Goal: Task Accomplishment & Management: Manage account settings

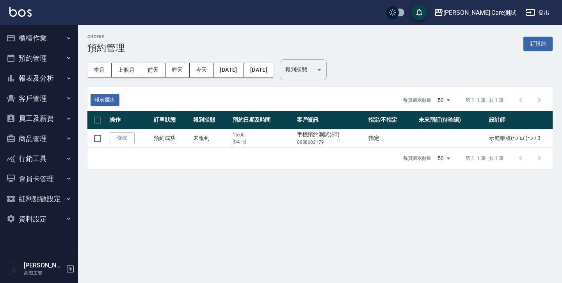
click at [327, 54] on div "報到狀態 ​ 報到狀態" at bounding box center [300, 66] width 53 height 27
drag, startPoint x: 0, startPoint y: 0, endPoint x: 336, endPoint y: 53, distance: 339.7
click at [336, 53] on div "本月 上個月 [DATE] [DATE] [DATE] [DATE] [DATE] 報到狀態 ​ 報到狀態" at bounding box center [316, 66] width 471 height 39
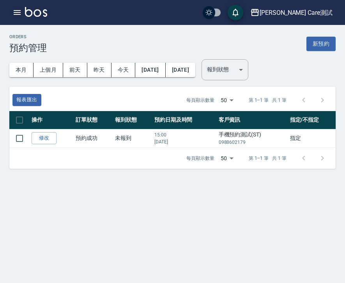
click at [17, 5] on button "button" at bounding box center [17, 13] width 16 height 16
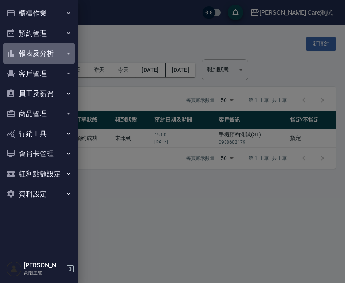
click at [36, 53] on button "報表及分析" at bounding box center [39, 53] width 72 height 20
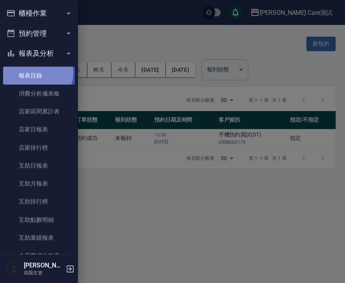
click at [35, 72] on link "報表目錄" at bounding box center [39, 76] width 72 height 18
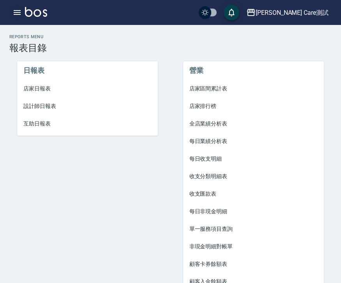
click at [20, 13] on icon "button" at bounding box center [16, 12] width 9 height 9
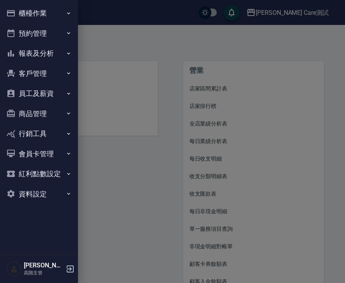
click at [207, 48] on div at bounding box center [172, 141] width 345 height 283
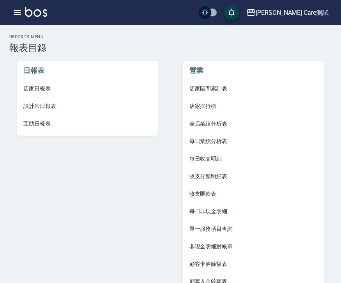
click at [10, 12] on button "button" at bounding box center [17, 13] width 16 height 16
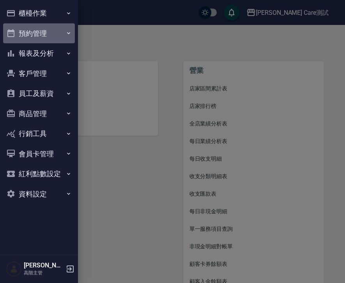
click at [44, 30] on button "預約管理" at bounding box center [39, 33] width 72 height 20
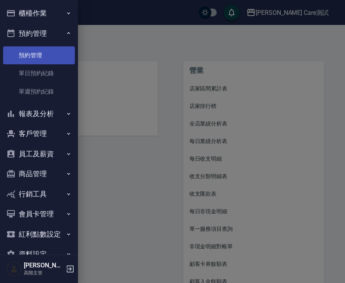
click at [43, 54] on link "預約管理" at bounding box center [39, 55] width 72 height 18
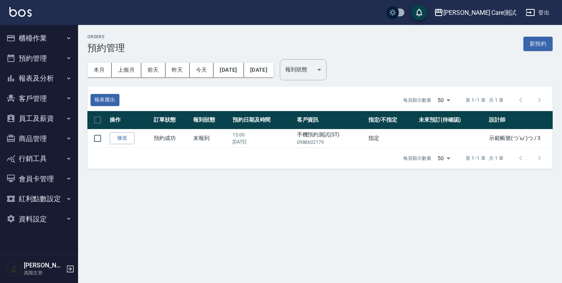
click at [345, 60] on div "本月 上個月 [DATE] [DATE] [DATE] [DATE] [DATE] 報到狀態 ​ 報到狀態" at bounding box center [316, 66] width 471 height 39
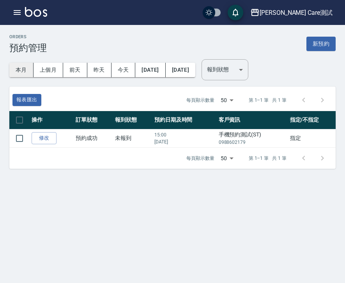
click at [24, 68] on button "本月" at bounding box center [21, 70] width 24 height 14
click at [17, 16] on icon "button" at bounding box center [16, 12] width 9 height 9
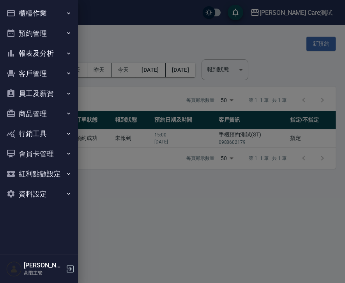
click at [63, 56] on button "報表及分析" at bounding box center [39, 53] width 72 height 20
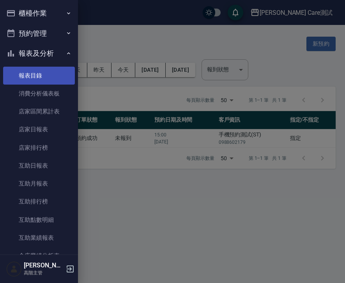
click at [60, 77] on link "報表目錄" at bounding box center [39, 76] width 72 height 18
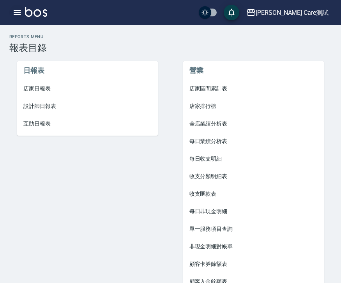
click at [13, 10] on icon "button" at bounding box center [16, 12] width 9 height 9
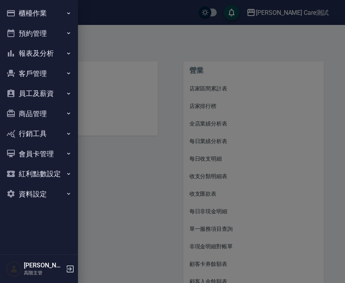
click at [36, 39] on button "預約管理" at bounding box center [39, 33] width 72 height 20
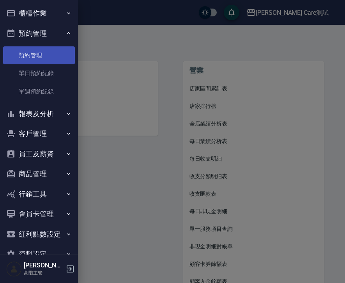
click at [39, 52] on link "預約管理" at bounding box center [39, 55] width 72 height 18
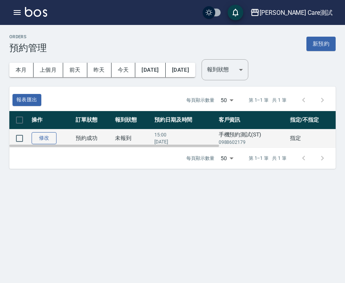
click at [35, 138] on link "修改" at bounding box center [44, 138] width 25 height 12
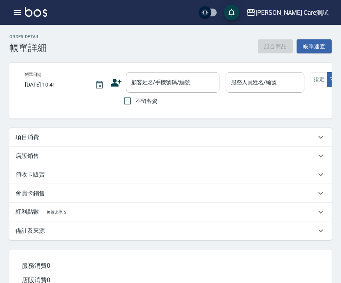
type input "2025/09/01 15:00"
type input "示範用請勿理會(Ou<)-3"
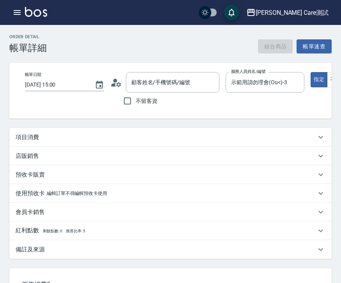
type input "手機預約測試(ST)/0988602179/"
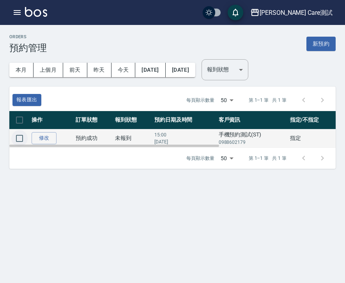
click at [17, 135] on input "checkbox" at bounding box center [19, 138] width 16 height 16
checkbox input "true"
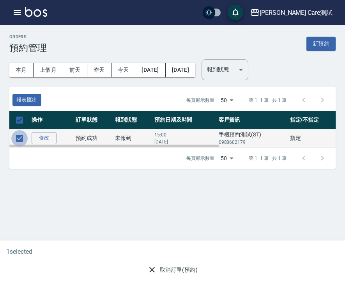
click at [17, 135] on input "checkbox" at bounding box center [19, 138] width 16 height 16
checkbox input "false"
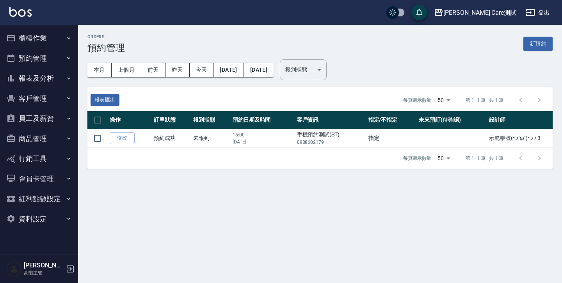
click at [277, 227] on div "Orders 預約管理 新預約 本月 上個月 前天 昨天 今天 2025/09/01 2025/12/07 報到狀態 ​ 報到狀態 報表匯出 每頁顯示數量 5…" at bounding box center [281, 141] width 562 height 283
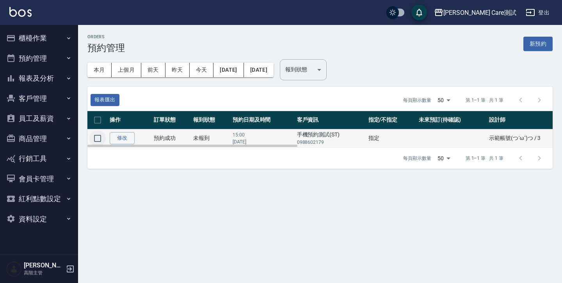
click at [100, 140] on input "checkbox" at bounding box center [97, 138] width 16 height 16
checkbox input "true"
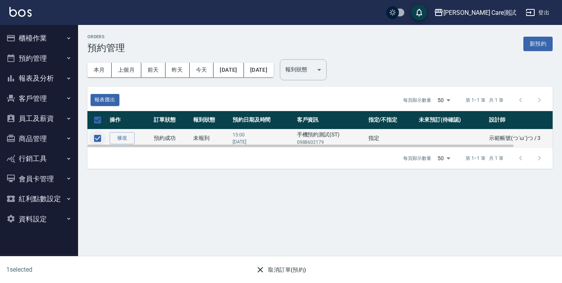
click at [100, 140] on input "checkbox" at bounding box center [97, 138] width 16 height 16
checkbox input "false"
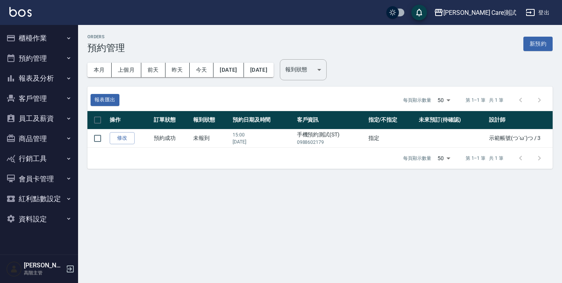
click at [227, 212] on div "Orders 預約管理 新預約 本月 上個月 前天 昨天 今天 2025/09/01 2025/12/07 報到狀態 ​ 報到狀態 報表匯出 每頁顯示數量 5…" at bounding box center [281, 141] width 562 height 283
click at [336, 67] on body "Jean Care測試 登出 櫃檯作業 打帳單 帳單列表 掛單列表 座位開單 營業儀表板 現金收支登錄 高階收支登錄 材料自購登錄 每日結帳 排班表 現場電腦…" at bounding box center [281, 141] width 562 height 283
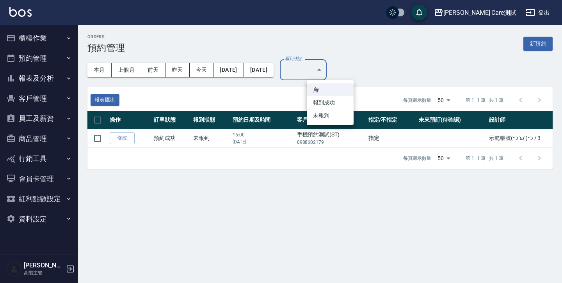
click at [336, 67] on div at bounding box center [281, 141] width 562 height 283
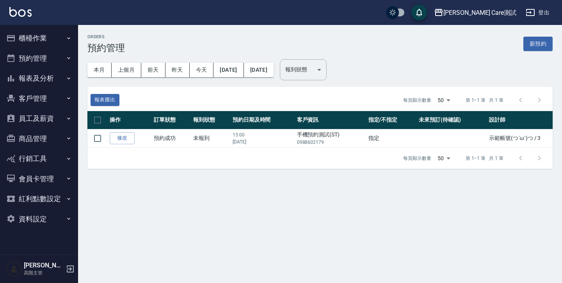
click at [278, 37] on div "Orders 預約管理 新預約" at bounding box center [319, 43] width 465 height 19
click at [210, 27] on div "Orders 預約管理 新預約 本月 上個月 前天 昨天 今天 2025/09/01 2025/12/07 報到狀態 ​ 報到狀態 報表匯出 每頁顯示數量 5…" at bounding box center [320, 101] width 484 height 153
click at [345, 101] on body "Jean Care測試 登出 櫃檯作業 打帳單 帳單列表 掛單列表 座位開單 營業儀表板 現金收支登錄 高階收支登錄 材料自購登錄 每日結帳 排班表 現場電腦…" at bounding box center [281, 141] width 562 height 283
click at [345, 75] on div at bounding box center [281, 141] width 562 height 283
click at [345, 210] on div "Orders 預約管理 新預約 本月 上個月 前天 昨天 今天 2025/09/01 2025/12/07 報到狀態 ​ 報到狀態 報表匯出 每頁顯示數量 5…" at bounding box center [281, 141] width 562 height 283
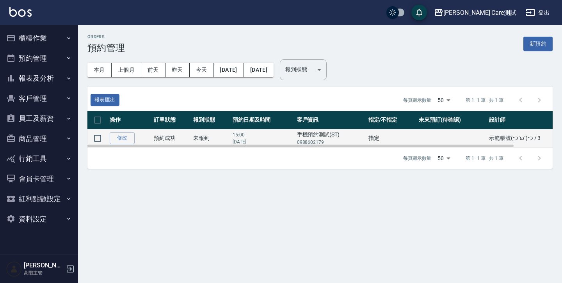
click at [205, 140] on td "未報到" at bounding box center [210, 138] width 39 height 18
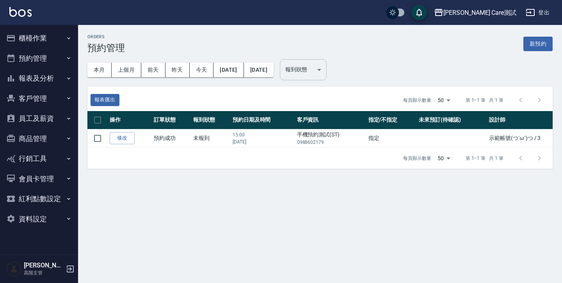
click at [321, 71] on body "Jean Care測試 登出 櫃檯作業 打帳單 帳單列表 掛單列表 座位開單 營業儀表板 現金收支登錄 高階收支登錄 材料自購登錄 每日結帳 排班表 現場電腦…" at bounding box center [281, 141] width 562 height 283
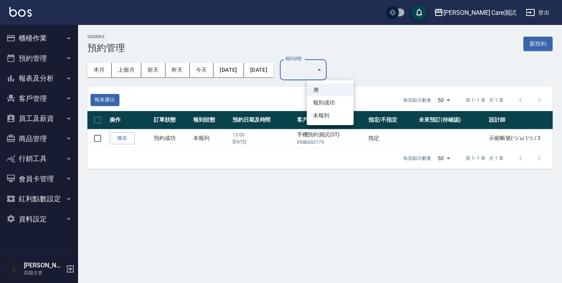
click at [345, 64] on div at bounding box center [281, 141] width 562 height 283
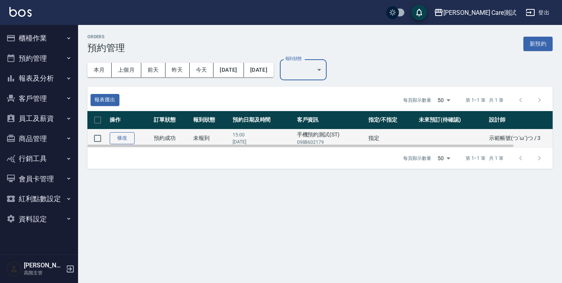
click at [124, 133] on link "修改" at bounding box center [122, 138] width 25 height 12
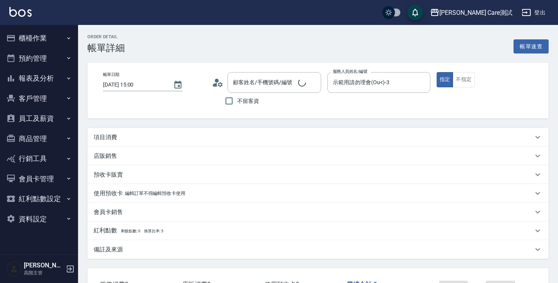
type input "手機預約測試(ST)/0988602179/"
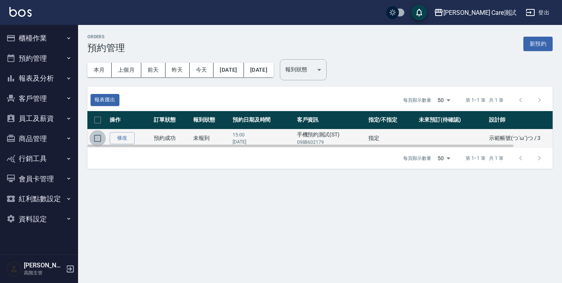
click at [98, 134] on input "checkbox" at bounding box center [97, 138] width 16 height 16
checkbox input "true"
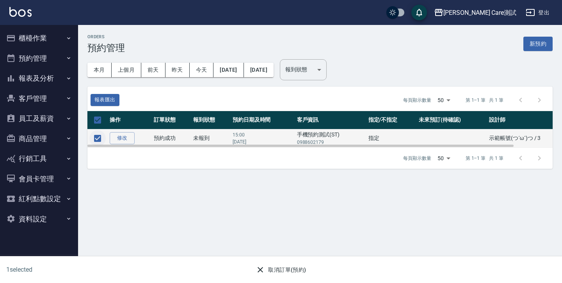
click at [98, 134] on input "checkbox" at bounding box center [97, 138] width 16 height 16
checkbox input "false"
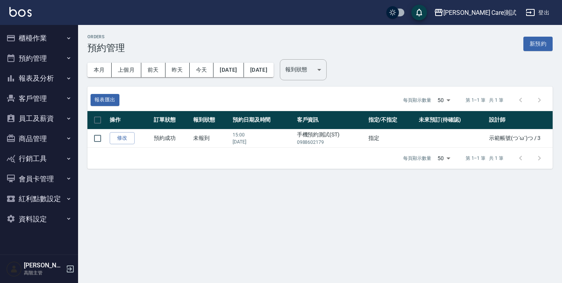
click at [177, 186] on div "Orders 預約管理 新預約 本月 上個月 前天 昨天 今天 2025/09/01 2025/12/07 報到狀態 ​ 報到狀態 報表匯出 每頁顯示數量 5…" at bounding box center [281, 141] width 562 height 283
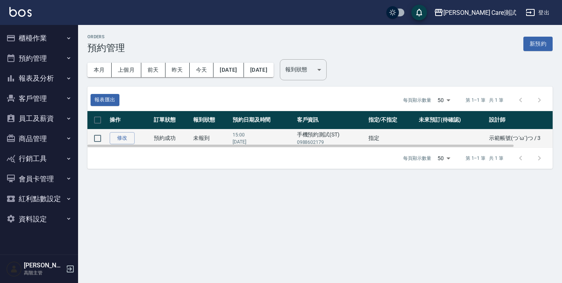
click at [213, 135] on td "未報到" at bounding box center [210, 138] width 39 height 18
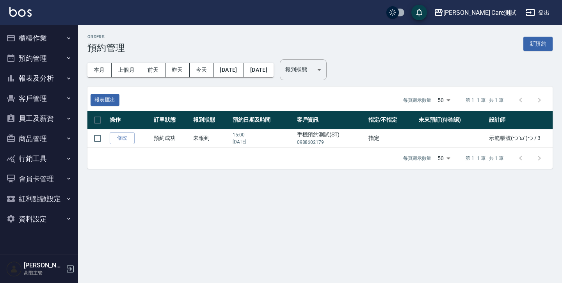
click at [345, 196] on div "Orders 預約管理 新預約 本月 上個月 前天 昨天 今天 2025/09/01 2025/12/07 報到狀態 ​ 報到狀態 報表匯出 每頁顯示數量 5…" at bounding box center [281, 141] width 562 height 283
click at [345, 223] on div "Orders 預約管理 新預約 本月 上個月 前天 昨天 今天 2025/09/01 2025/12/07 報到狀態 ​ 報到狀態 報表匯出 每頁顯示數量 5…" at bounding box center [281, 141] width 562 height 283
click at [345, 68] on div "本月 上個月 [DATE] [DATE] [DATE] [DATE] [DATE] 報到狀態 ​ 報到狀態" at bounding box center [316, 66] width 471 height 39
click at [345, 54] on div "本月 上個月 [DATE] [DATE] [DATE] [DATE] [DATE] 報到狀態 ​ 報到狀態" at bounding box center [316, 66] width 471 height 39
